Goal: Task Accomplishment & Management: Complete application form

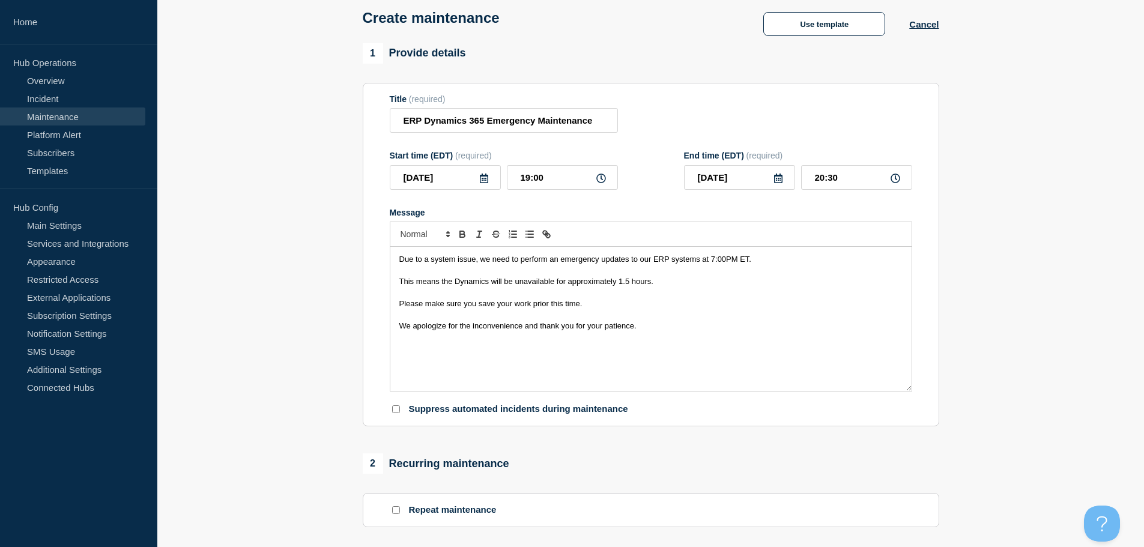
click at [294, 353] on section "1 Provide details Title (required) ERP Dynamics 365 Emergency Maintenance Start…" at bounding box center [650, 491] width 987 height 897
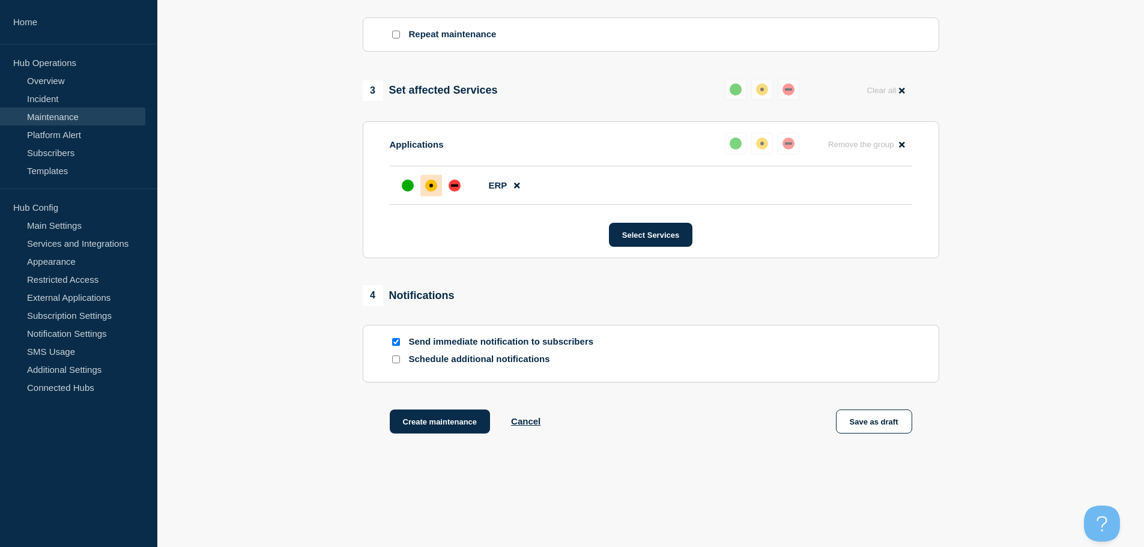
scroll to position [563, 0]
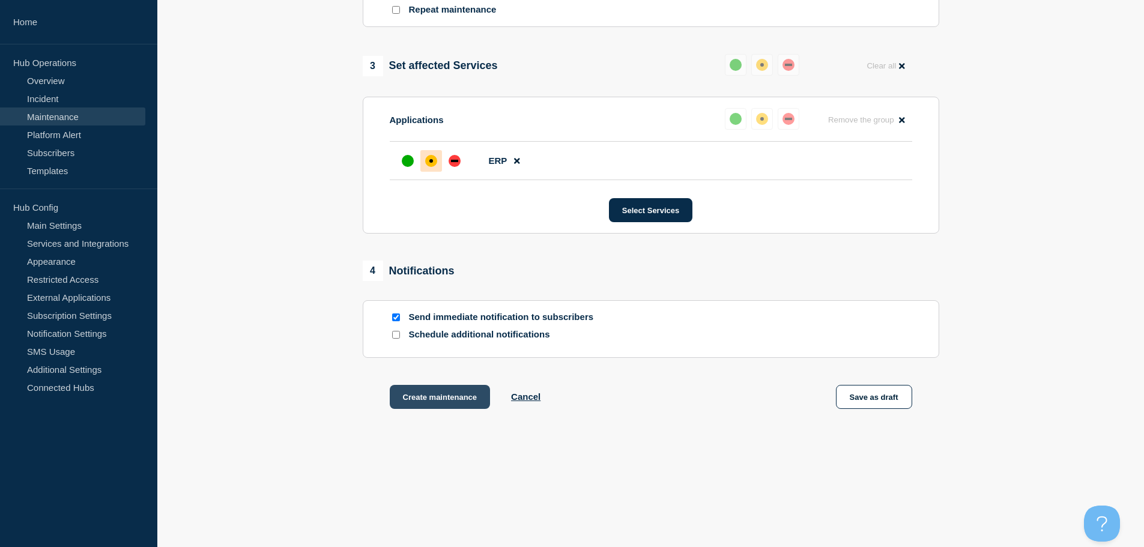
click at [417, 401] on button "Create maintenance" at bounding box center [440, 397] width 101 height 24
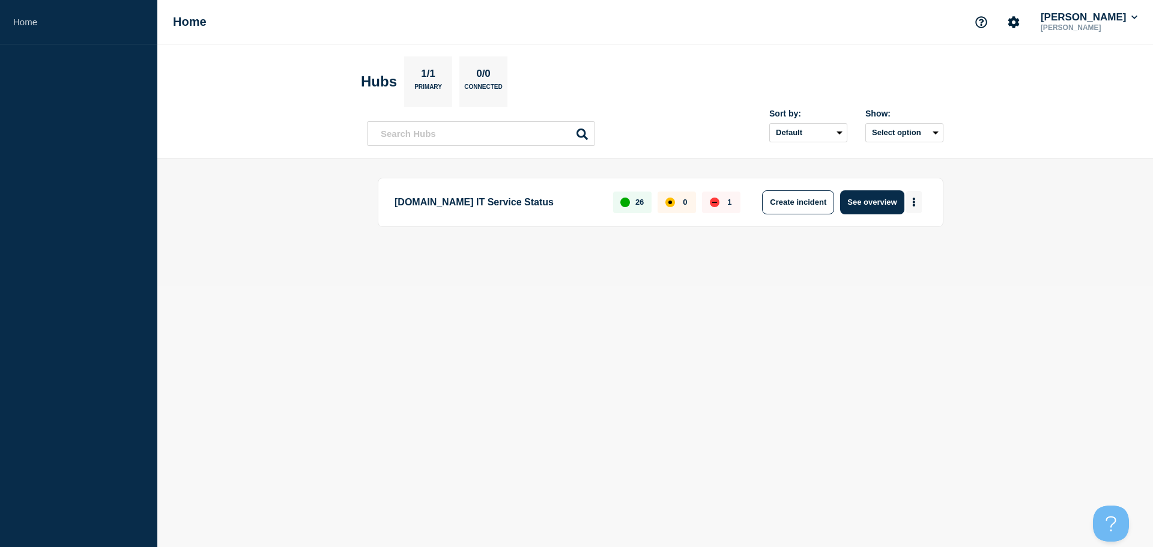
click at [916, 206] on button "More actions" at bounding box center [914, 202] width 16 height 22
click at [928, 241] on button "Create maintenance" at bounding box center [909, 238] width 81 height 10
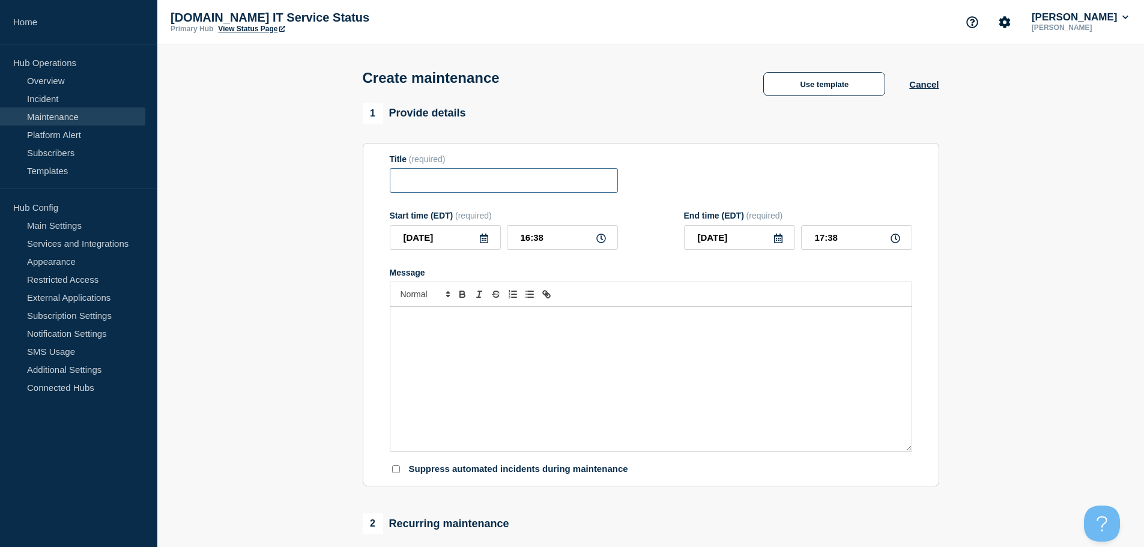
click at [513, 181] on input "Title" at bounding box center [504, 180] width 228 height 25
paste input "ERP Dynamics 365 Emergency Maintenance"
type input "ERP Dynamics 365 Emergency Maintenance"
click at [535, 240] on input "16:38" at bounding box center [562, 237] width 111 height 25
drag, startPoint x: 561, startPoint y: 241, endPoint x: 456, endPoint y: 239, distance: 105.1
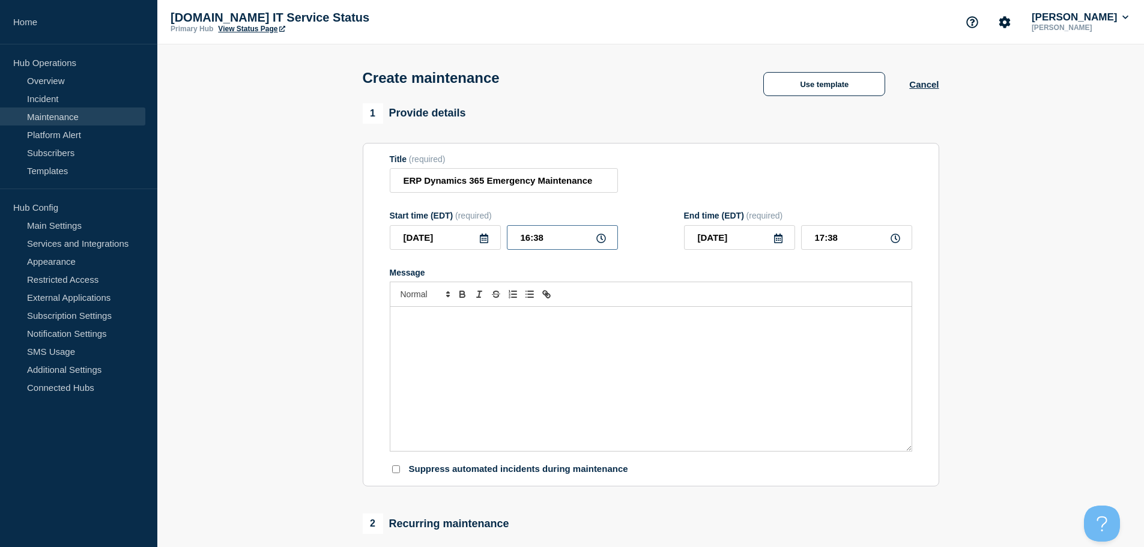
click at [479, 239] on div "[DATE] 16:38" at bounding box center [504, 237] width 228 height 25
type input "19:00"
drag, startPoint x: 857, startPoint y: 243, endPoint x: 684, endPoint y: 223, distance: 174.1
click at [706, 226] on div "End time (EDT) (required) [DATE] 20:00" at bounding box center [798, 230] width 228 height 39
type input "20:30"
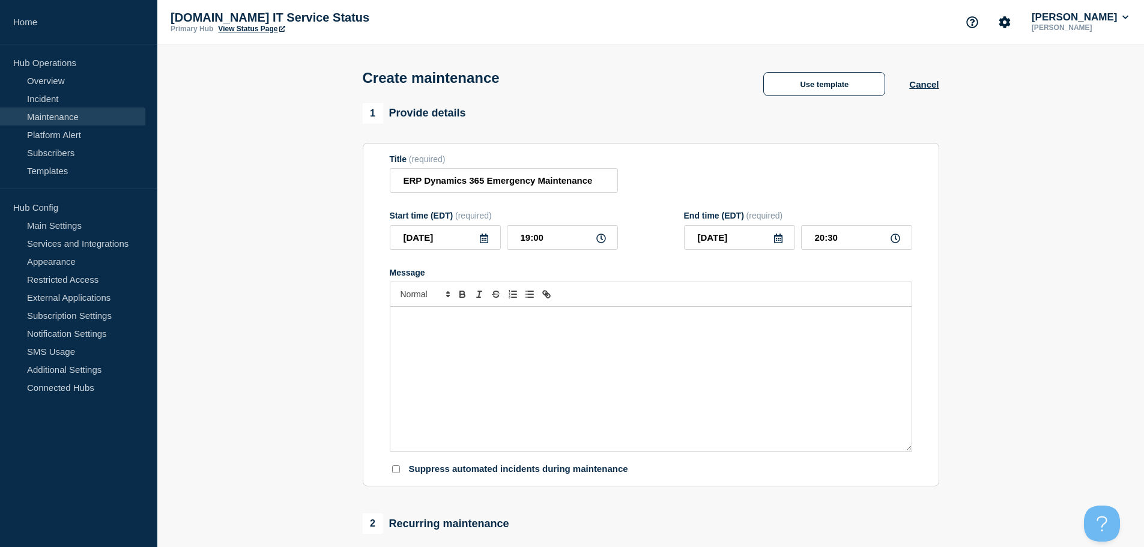
click at [420, 344] on div "Message" at bounding box center [650, 379] width 521 height 144
click at [691, 319] on p "Message" at bounding box center [650, 319] width 503 height 11
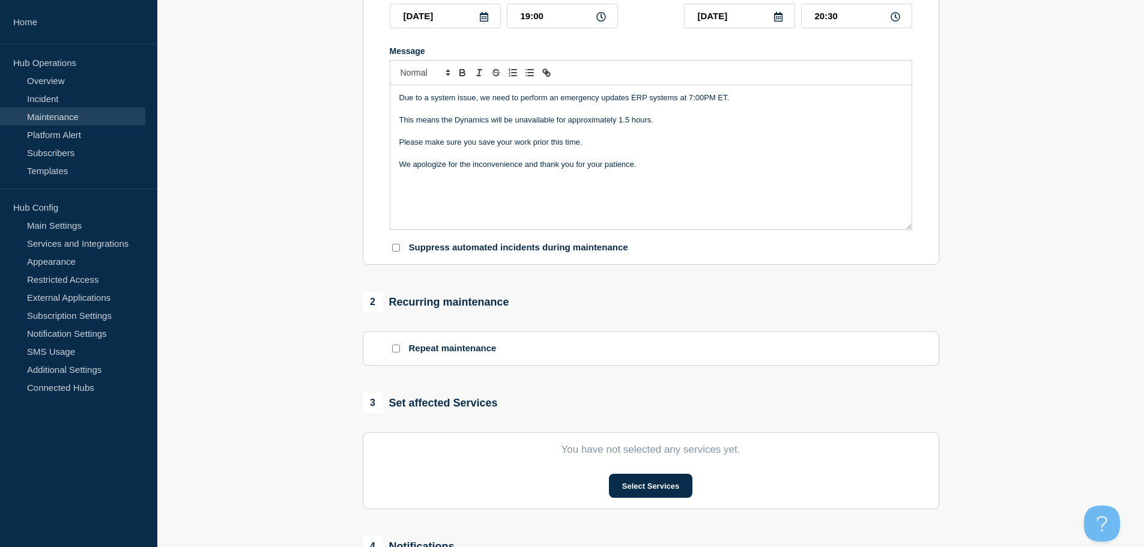
scroll to position [240, 0]
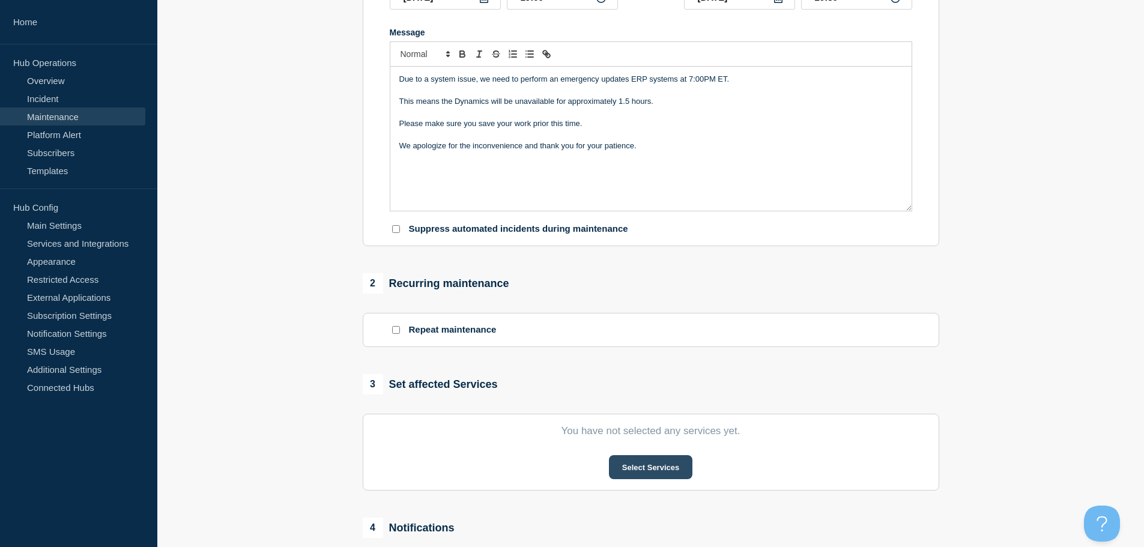
click at [644, 473] on button "Select Services" at bounding box center [650, 467] width 83 height 24
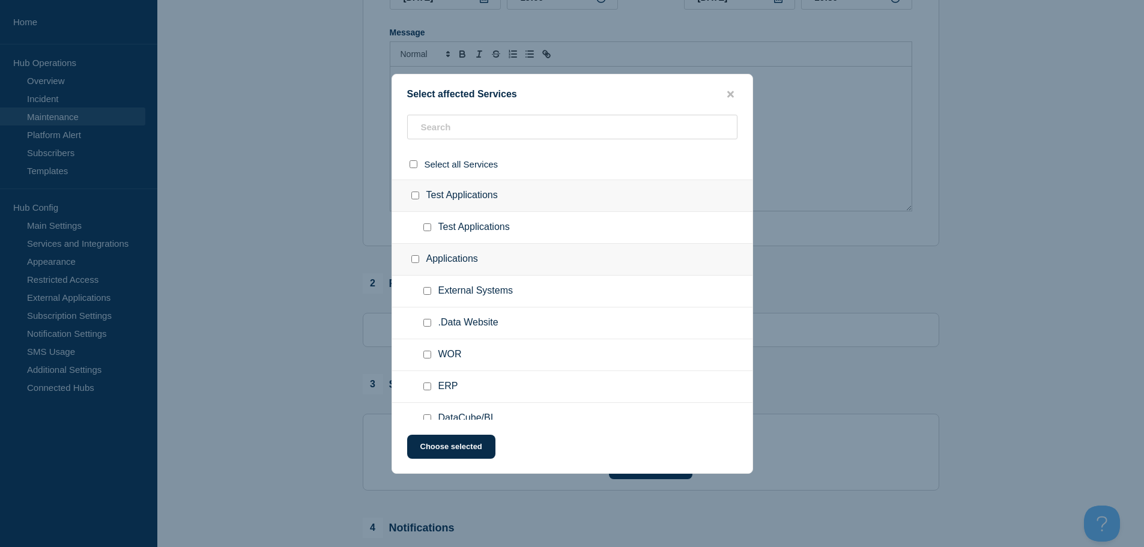
click at [432, 385] on div at bounding box center [429, 387] width 17 height 12
click at [426, 389] on input "ERP checkbox" at bounding box center [427, 387] width 8 height 8
checkbox input "true"
click at [450, 447] on button "Choose selected" at bounding box center [451, 447] width 88 height 24
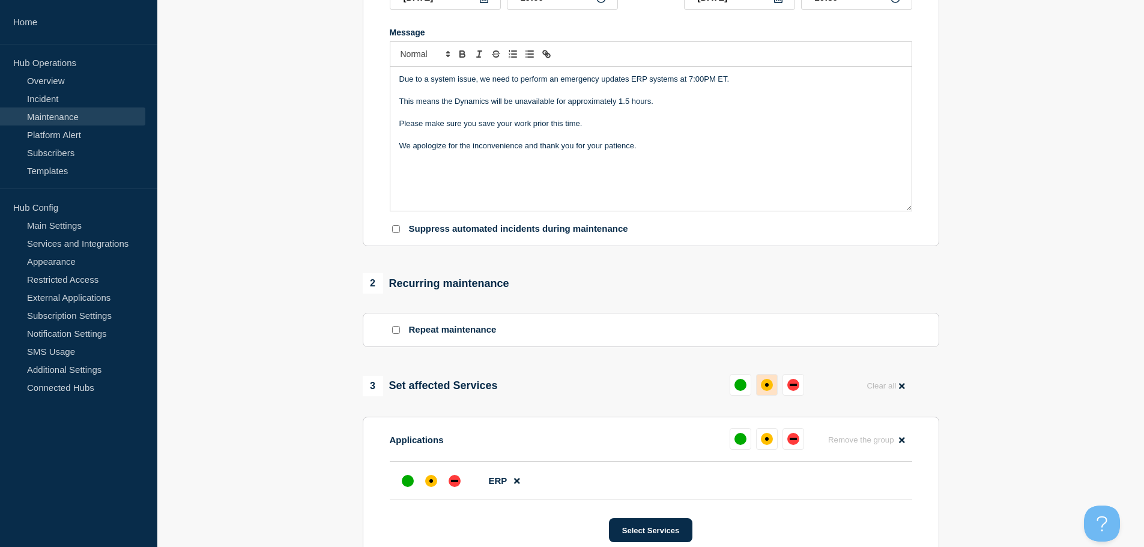
click at [766, 389] on div "affected" at bounding box center [767, 385] width 12 height 12
click at [788, 386] on div "down" at bounding box center [788, 385] width 7 height 2
click at [460, 482] on div at bounding box center [455, 481] width 22 height 22
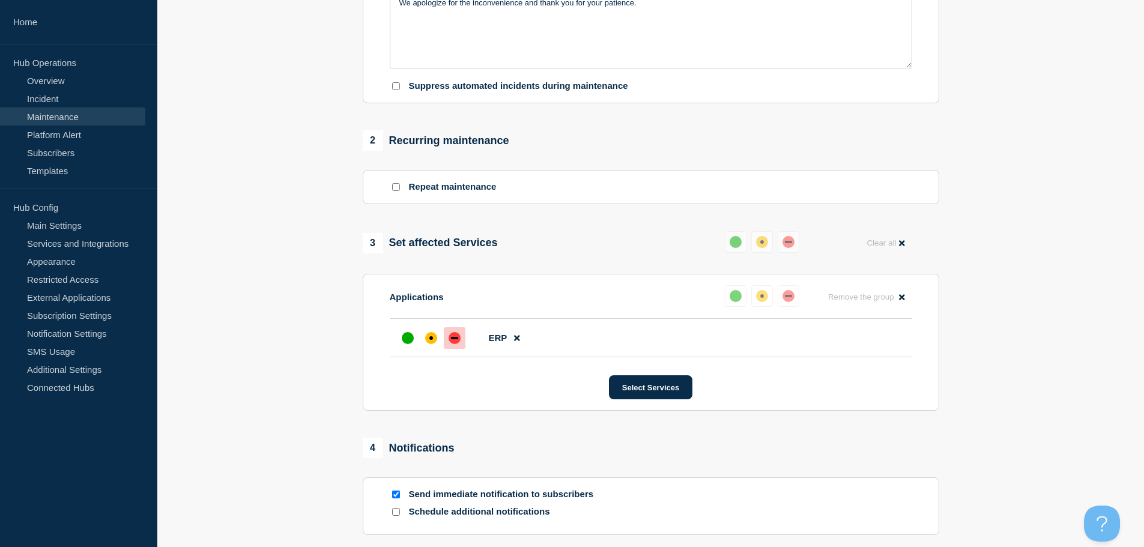
scroll to position [143, 0]
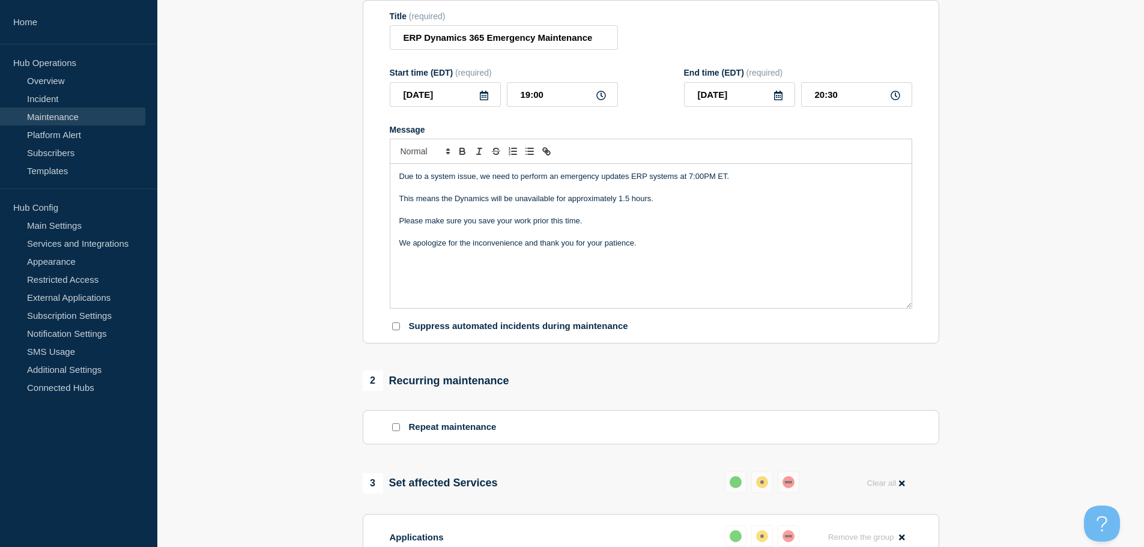
click at [629, 180] on p "Due to a system issue, we need to perform an emergency updates ERP systems at 7…" at bounding box center [650, 176] width 503 height 11
click at [694, 182] on p "Due to a system issue, we need to perform an emergency update to our ERP system…" at bounding box center [650, 176] width 503 height 11
click at [456, 178] on p "Due to a system issue, we need to perform an emergency update to our ERP system…" at bounding box center [650, 176] width 503 height 11
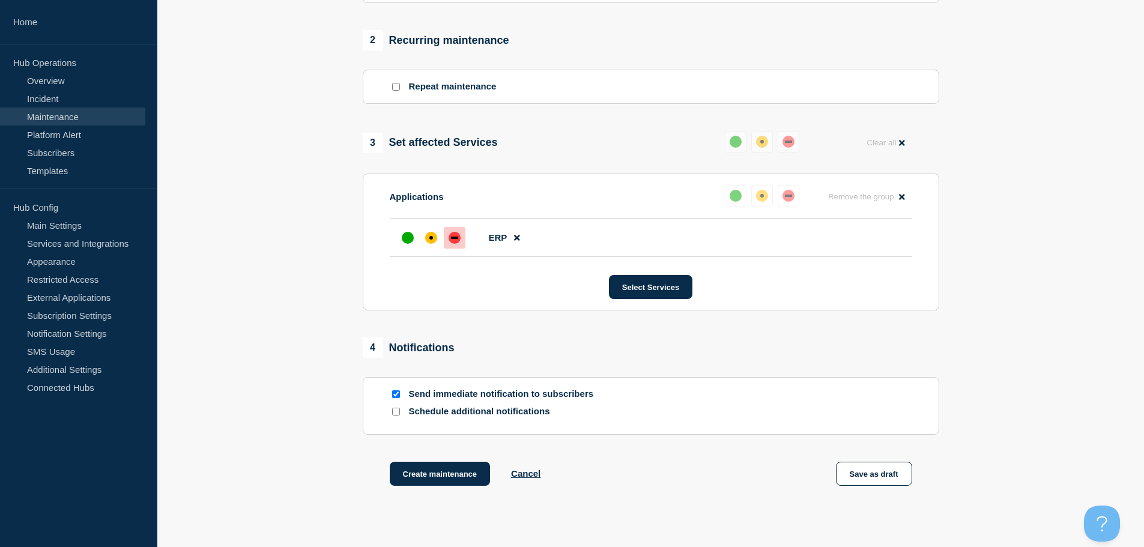
scroll to position [563, 0]
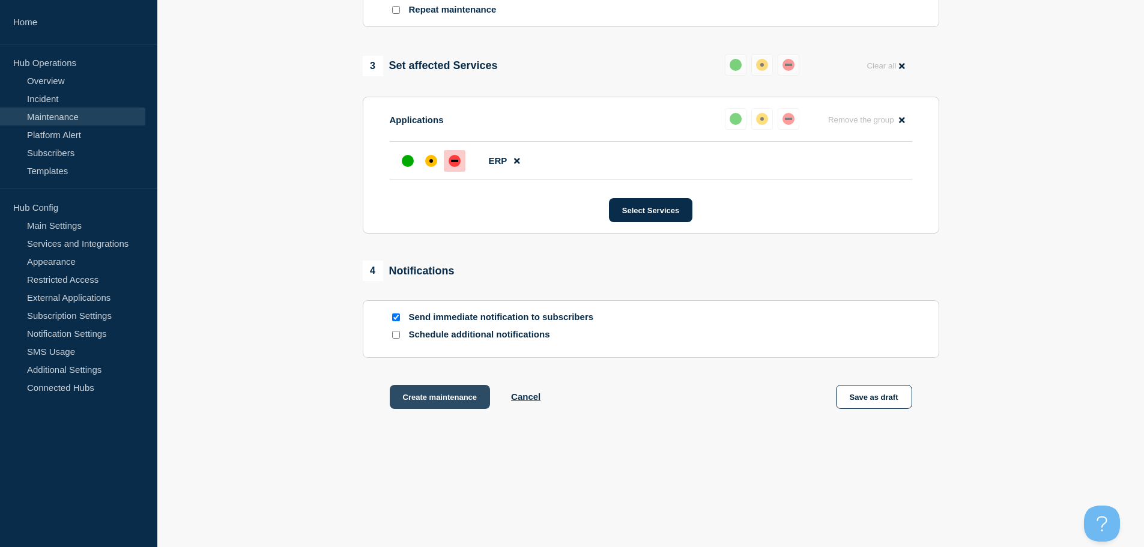
click at [443, 396] on button "Create maintenance" at bounding box center [440, 397] width 101 height 24
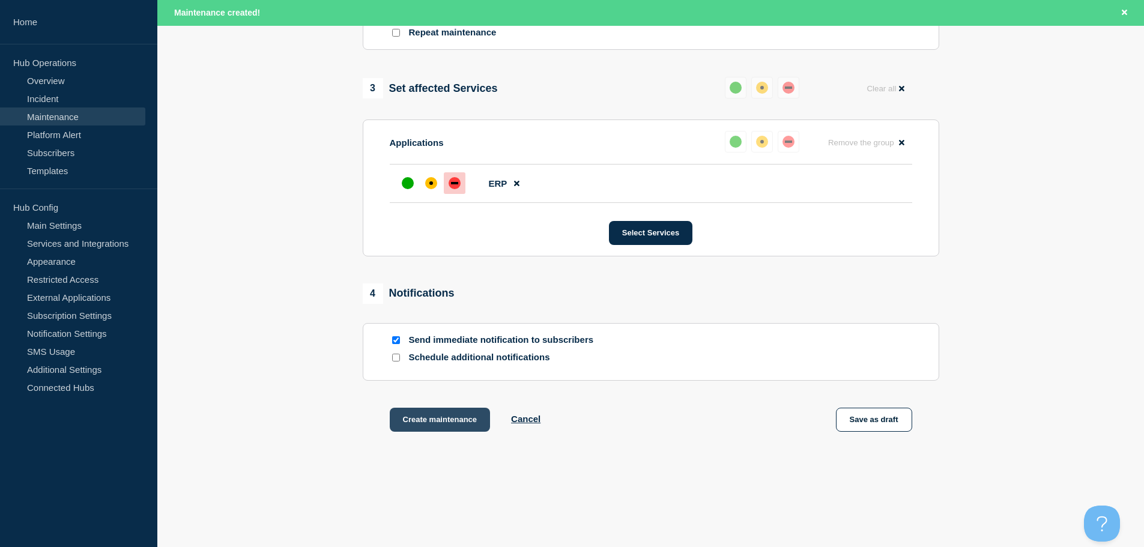
scroll to position [589, 0]
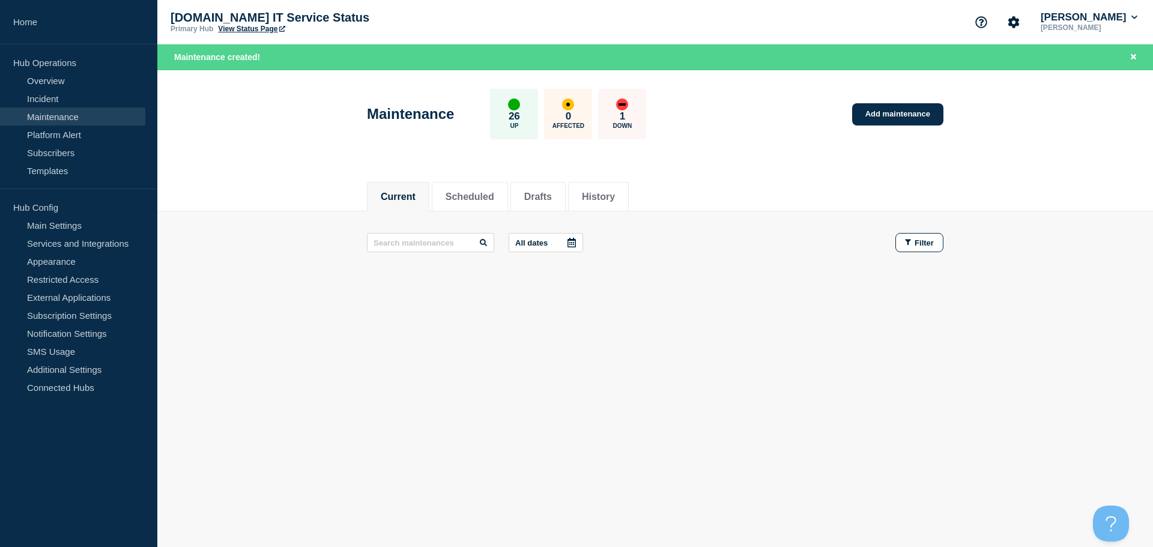
click at [628, 105] on div "down" at bounding box center [622, 104] width 12 height 12
click at [62, 80] on link "Overview" at bounding box center [72, 80] width 145 height 18
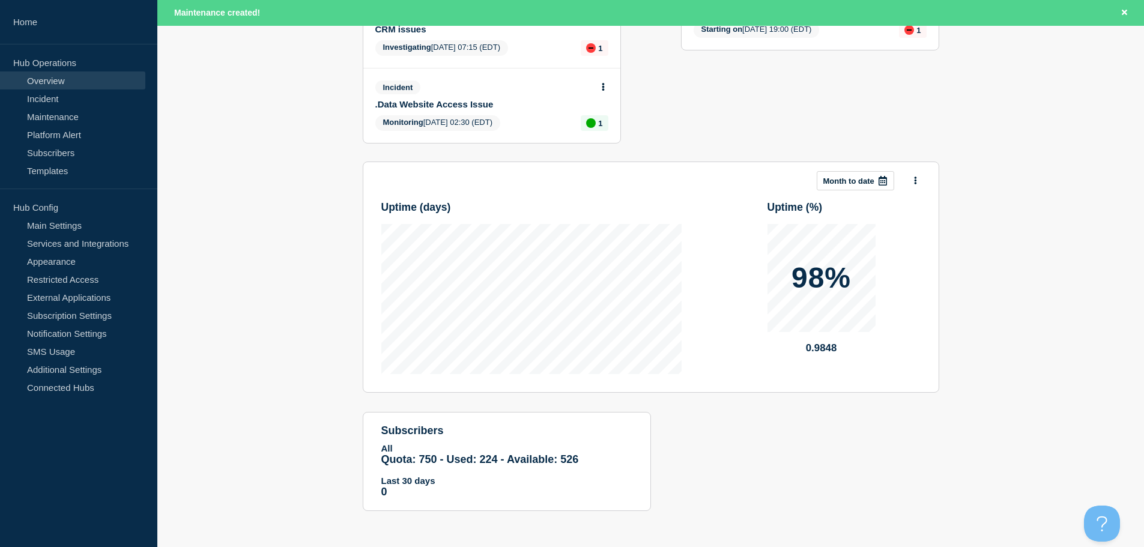
scroll to position [86, 0]
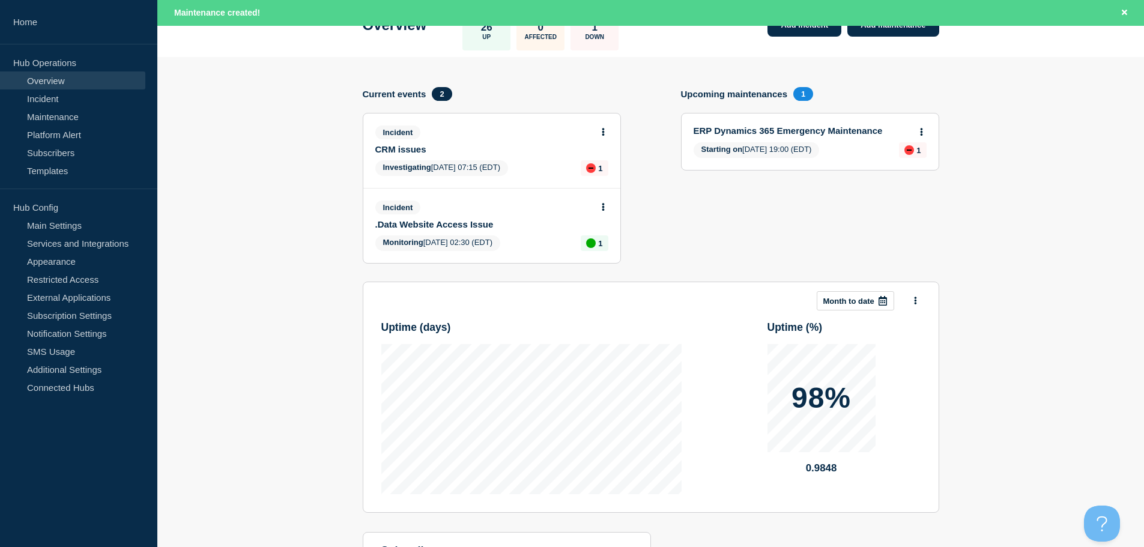
click at [599, 132] on button at bounding box center [603, 132] width 10 height 10
click at [595, 176] on link "Update incident" at bounding box center [602, 177] width 58 height 10
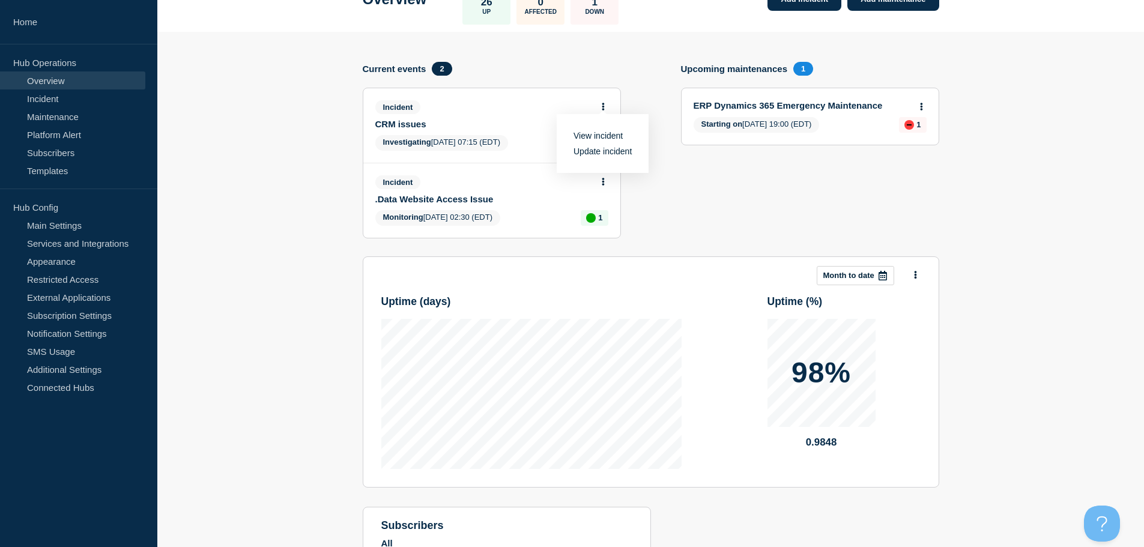
scroll to position [61, 0]
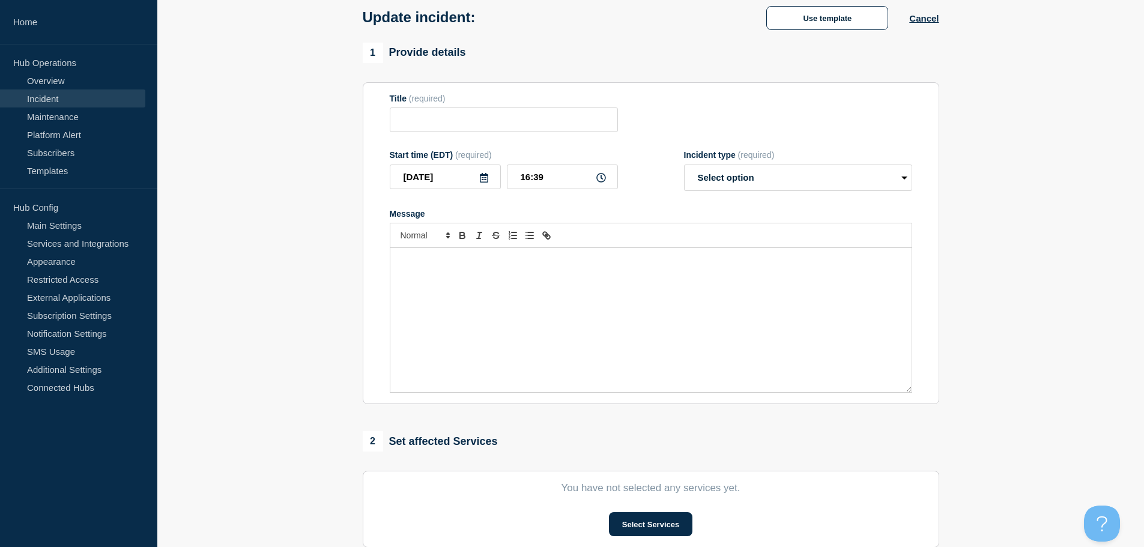
type input "CRM issues"
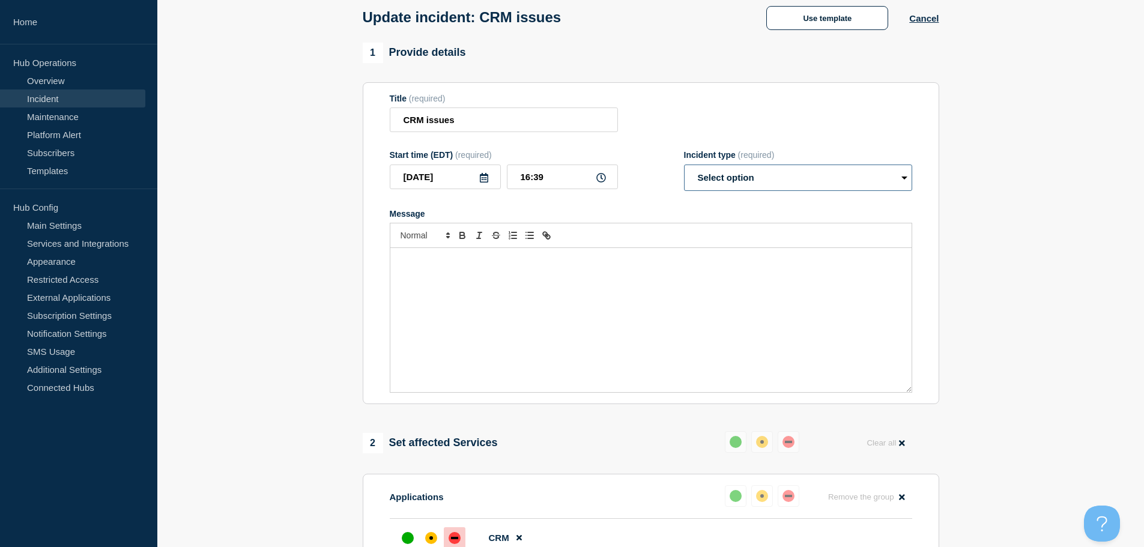
drag, startPoint x: 779, startPoint y: 184, endPoint x: 779, endPoint y: 178, distance: 6.6
click at [779, 183] on select "Select option Investigating Identified Monitoring Resolved" at bounding box center [798, 178] width 228 height 26
click at [684, 167] on select "Select option Investigating Identified Monitoring Resolved" at bounding box center [798, 178] width 228 height 26
click at [791, 178] on select "Select option Investigating Identified Monitoring Resolved" at bounding box center [798, 178] width 228 height 26
select select "investigating"
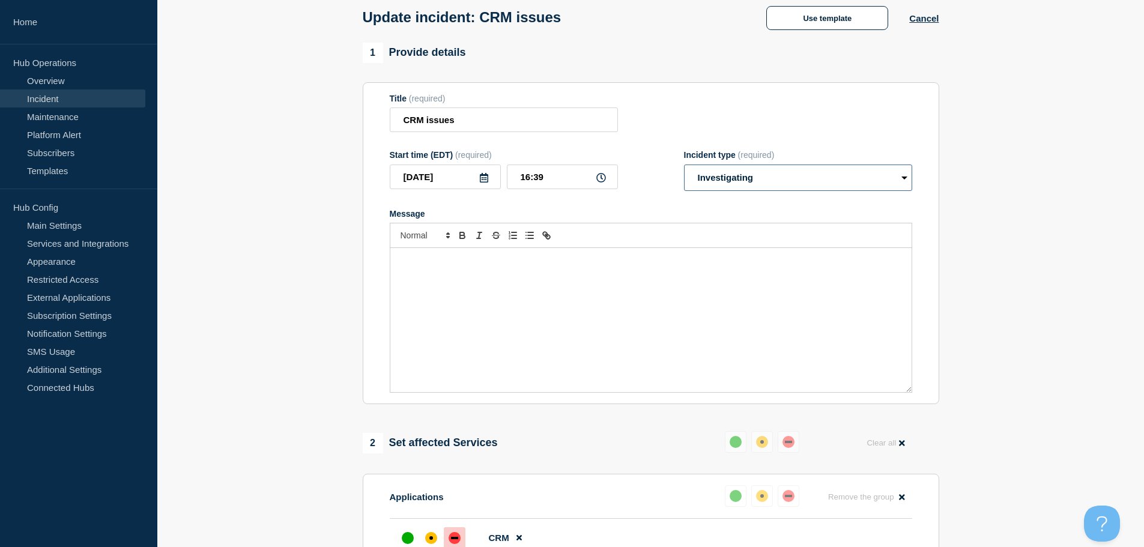
click at [684, 167] on select "Select option Investigating Identified Monitoring Resolved" at bounding box center [798, 178] width 228 height 26
click at [548, 297] on div "Message" at bounding box center [650, 320] width 521 height 144
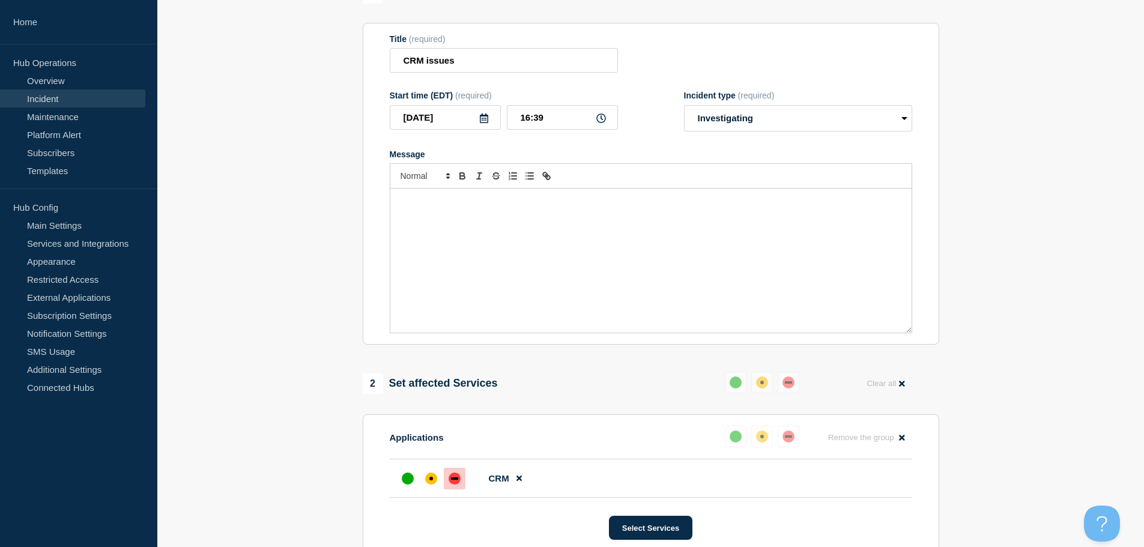
scroll to position [60, 0]
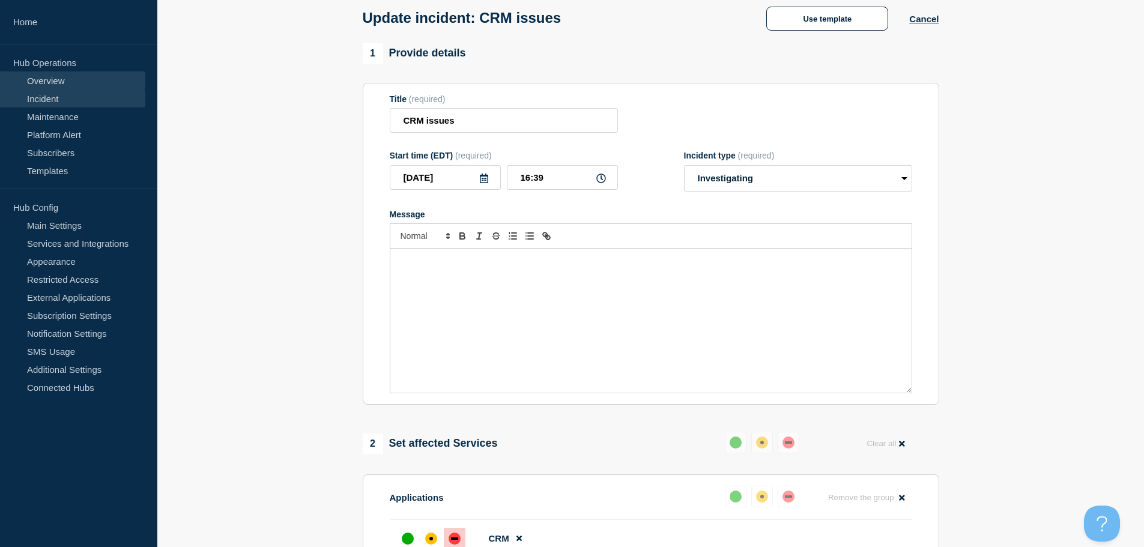
click at [49, 80] on link "Overview" at bounding box center [72, 80] width 145 height 18
